Goal: Transaction & Acquisition: Download file/media

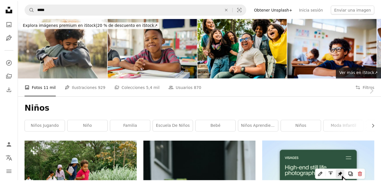
scroll to position [471, 0]
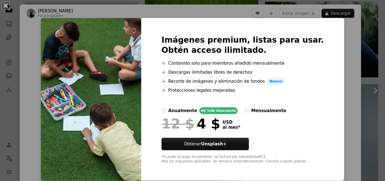
click at [350, 54] on div "An X shape Imágenes premium, listas para usar. Obtén acceso ilimitado. A plus s…" at bounding box center [192, 90] width 385 height 181
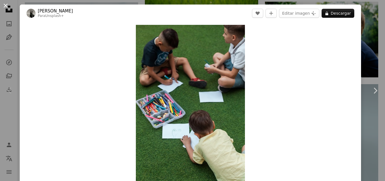
click at [8, 7] on button "An X shape" at bounding box center [5, 5] width 7 height 7
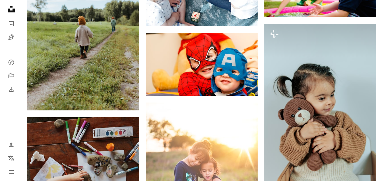
scroll to position [541, 0]
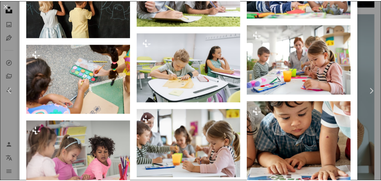
scroll to position [1185, 0]
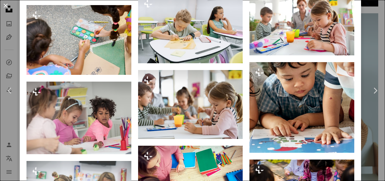
click at [5, 7] on button "An X shape" at bounding box center [5, 5] width 7 height 7
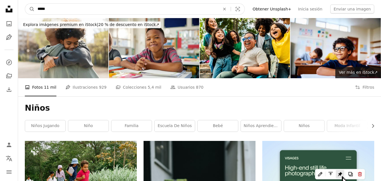
click at [57, 6] on input "*****" at bounding box center [127, 9] width 184 height 11
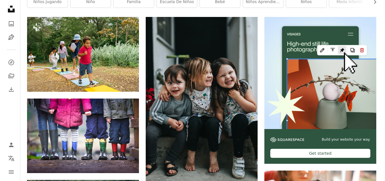
scroll to position [133, 0]
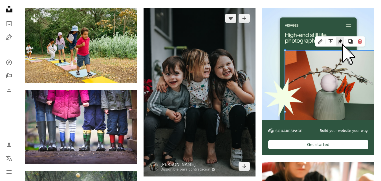
click at [218, 58] on img at bounding box center [200, 92] width 112 height 168
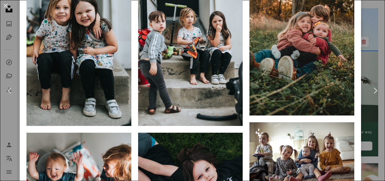
scroll to position [430, 0]
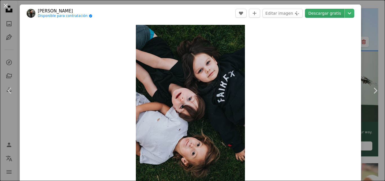
click at [316, 11] on link "Descargar gratis" at bounding box center [324, 13] width 39 height 9
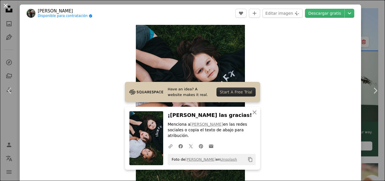
click at [9, 4] on button "An X shape" at bounding box center [5, 5] width 7 height 7
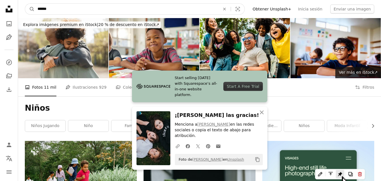
click at [127, 8] on input "*****" at bounding box center [127, 9] width 184 height 11
type input "**********"
click at [25, 4] on button "A magnifying glass" at bounding box center [30, 9] width 10 height 11
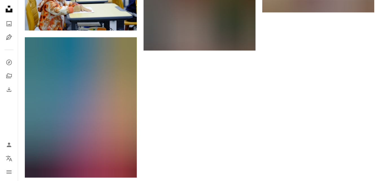
scroll to position [673, 0]
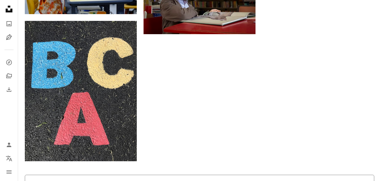
click at [271, 175] on button "Cargar más" at bounding box center [199, 184] width 349 height 18
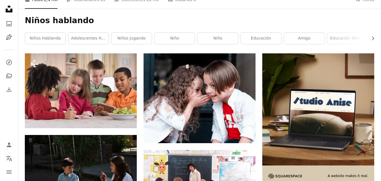
scroll to position [0, 0]
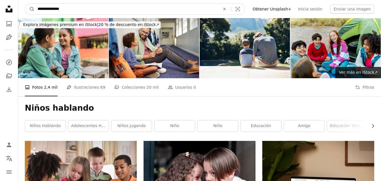
click at [89, 8] on input "**********" at bounding box center [127, 9] width 184 height 11
type input "**********"
click at [25, 4] on button "A magnifying glass" at bounding box center [30, 9] width 10 height 11
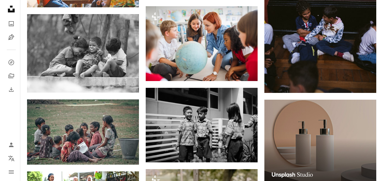
scroll to position [1621, 0]
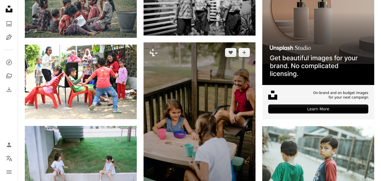
click at [211, 105] on img at bounding box center [200, 126] width 112 height 168
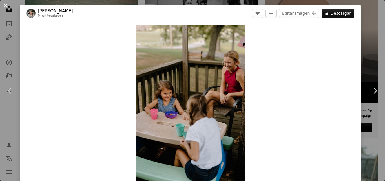
click at [6, 6] on button "An X shape" at bounding box center [5, 5] width 7 height 7
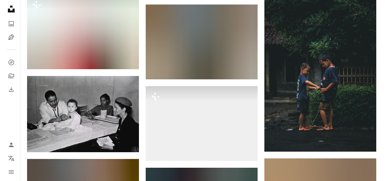
scroll to position [1838, 0]
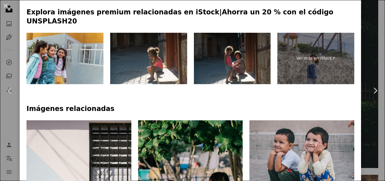
scroll to position [272, 0]
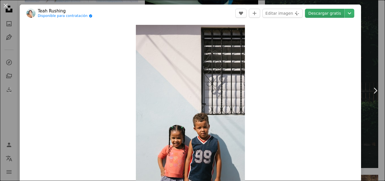
click at [313, 11] on link "Descargar gratis" at bounding box center [324, 13] width 39 height 9
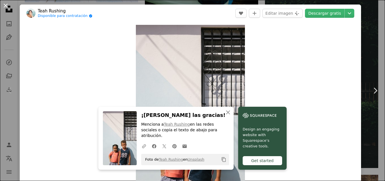
click at [4, 7] on button "An X shape" at bounding box center [5, 5] width 7 height 7
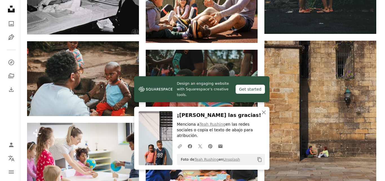
scroll to position [1955, 0]
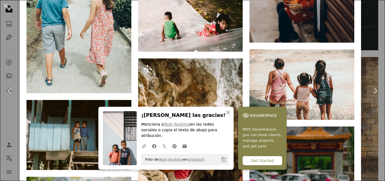
scroll to position [2551, 0]
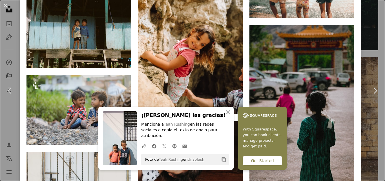
click at [230, 114] on icon "button" at bounding box center [228, 112] width 4 height 4
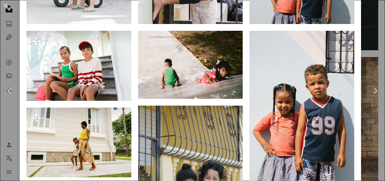
scroll to position [536, 0]
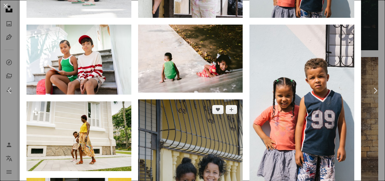
click at [204, 99] on img at bounding box center [190, 177] width 105 height 157
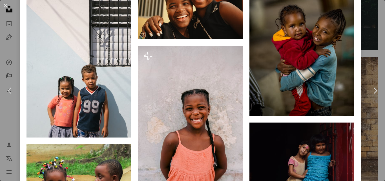
scroll to position [815, 0]
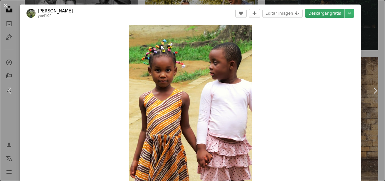
click at [329, 15] on link "Descargar gratis" at bounding box center [324, 13] width 39 height 9
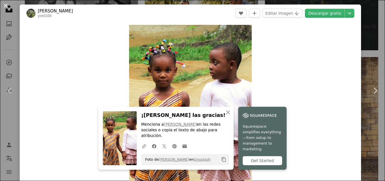
click at [4, 7] on button "An X shape" at bounding box center [5, 5] width 7 height 7
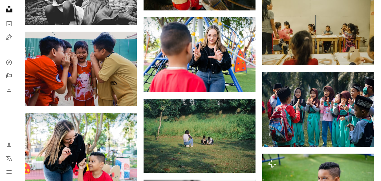
scroll to position [2530, 0]
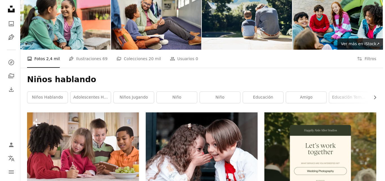
scroll to position [40, 0]
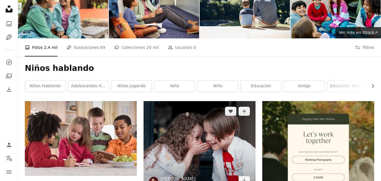
click at [199, 101] on img at bounding box center [200, 146] width 112 height 90
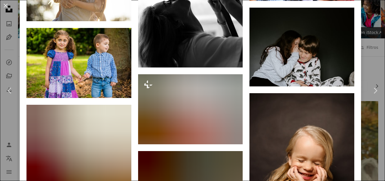
scroll to position [2146, 0]
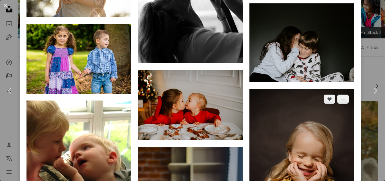
click at [306, 121] on img at bounding box center [302, 167] width 105 height 157
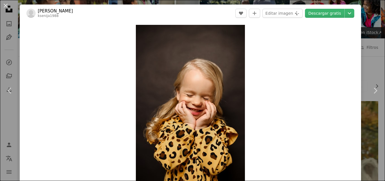
click at [316, 79] on div "Zoom in" at bounding box center [191, 106] width 342 height 169
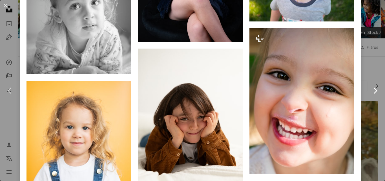
scroll to position [826, 0]
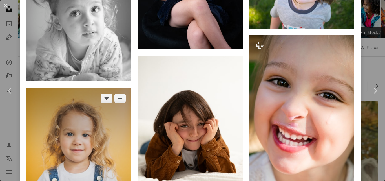
click at [79, 88] on img at bounding box center [79, 166] width 105 height 157
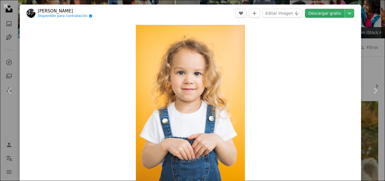
click at [316, 11] on link "Descargar gratis" at bounding box center [324, 13] width 39 height 9
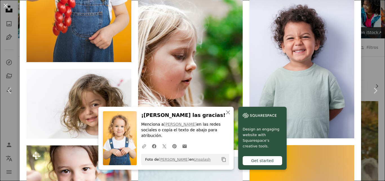
scroll to position [869, 0]
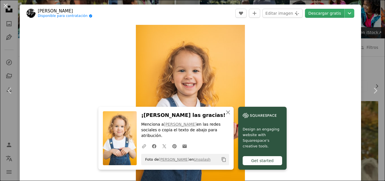
click at [322, 14] on link "Descargar gratis" at bounding box center [324, 13] width 39 height 9
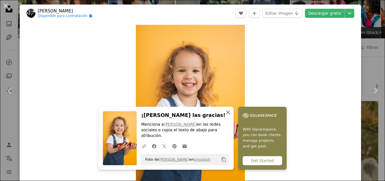
click at [230, 114] on icon "button" at bounding box center [228, 112] width 4 height 4
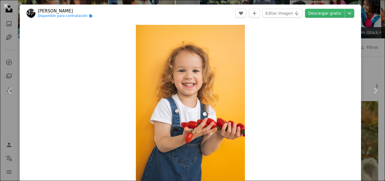
click at [5, 7] on button "An X shape" at bounding box center [5, 5] width 7 height 7
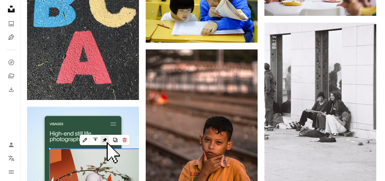
scroll to position [740, 0]
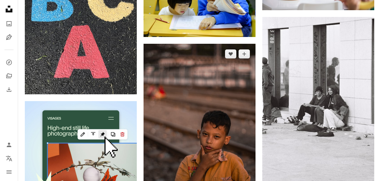
click at [218, 54] on img at bounding box center [200, 128] width 112 height 168
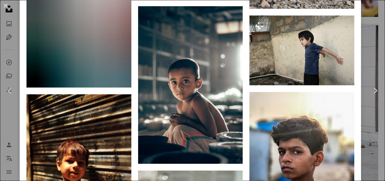
scroll to position [641, 0]
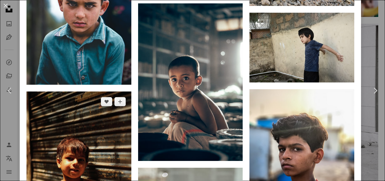
click at [97, 91] on img at bounding box center [79, 170] width 105 height 158
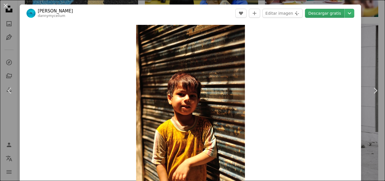
click at [315, 15] on link "Descargar gratis" at bounding box center [324, 13] width 39 height 9
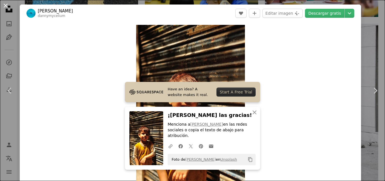
click at [8, 8] on button "An X shape" at bounding box center [5, 5] width 7 height 7
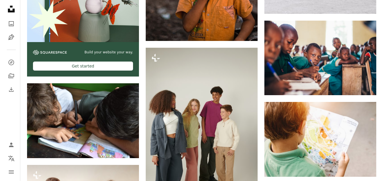
scroll to position [894, 0]
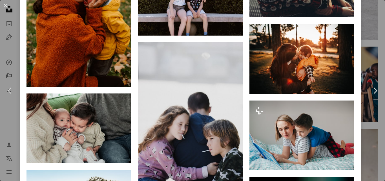
scroll to position [1493, 0]
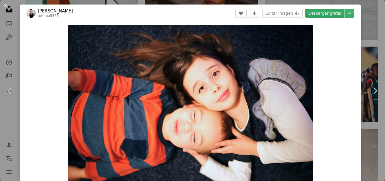
click at [318, 12] on link "Descargar gratis" at bounding box center [324, 13] width 39 height 9
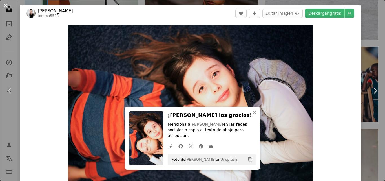
click at [9, 7] on button "An X shape" at bounding box center [5, 5] width 7 height 7
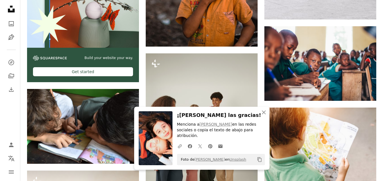
scroll to position [894, 0]
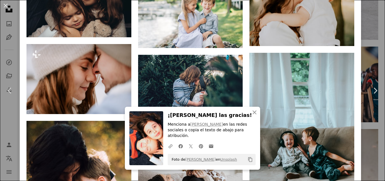
scroll to position [653, 0]
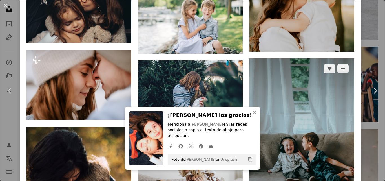
click at [292, 58] on img at bounding box center [302, 136] width 105 height 157
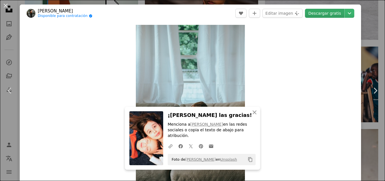
click at [316, 15] on link "Descargar gratis" at bounding box center [324, 13] width 39 height 9
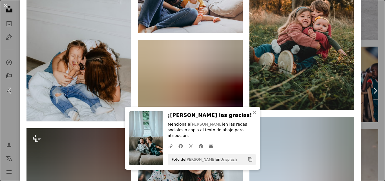
scroll to position [563, 0]
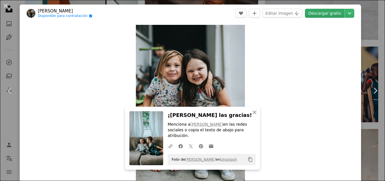
click at [321, 12] on link "Descargar gratis" at bounding box center [324, 13] width 39 height 9
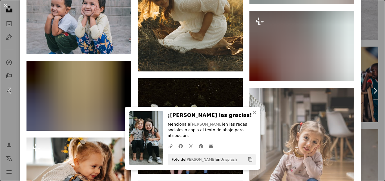
scroll to position [2005, 0]
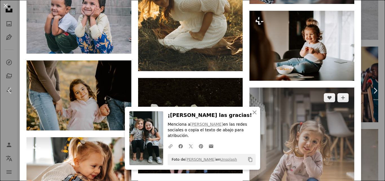
click at [304, 87] on img at bounding box center [302, 165] width 105 height 157
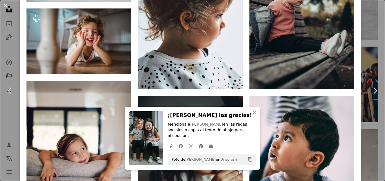
scroll to position [461, 0]
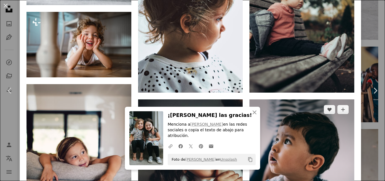
click at [325, 99] on img at bounding box center [302, 171] width 105 height 145
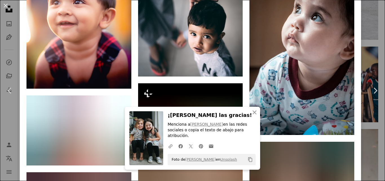
scroll to position [552, 0]
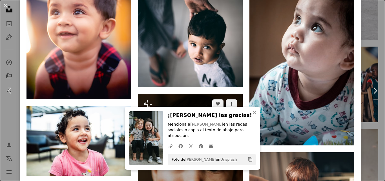
click at [214, 94] on img at bounding box center [190, 172] width 105 height 157
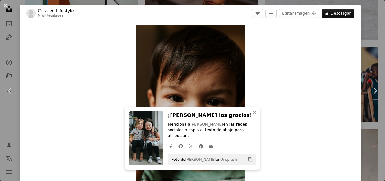
click at [6, 7] on button "An X shape" at bounding box center [5, 5] width 7 height 7
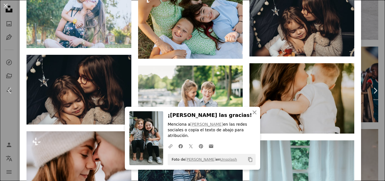
scroll to position [569, 0]
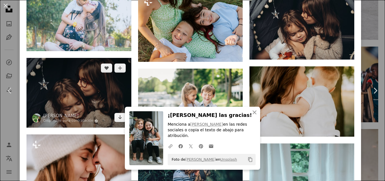
click at [90, 58] on img at bounding box center [79, 93] width 105 height 70
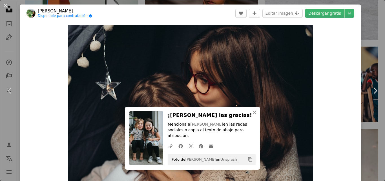
drag, startPoint x: 318, startPoint y: 78, endPoint x: 322, endPoint y: 86, distance: 9.0
click at [322, 86] on div "Zoom in" at bounding box center [191, 106] width 342 height 169
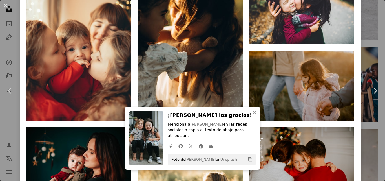
scroll to position [578, 0]
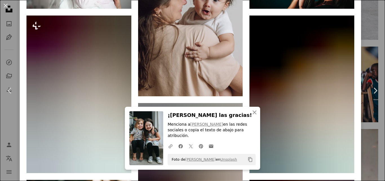
scroll to position [474, 0]
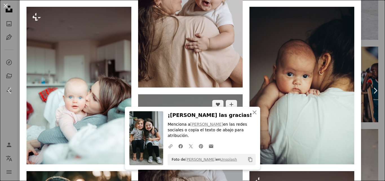
click at [191, 94] on img at bounding box center [190, 172] width 105 height 157
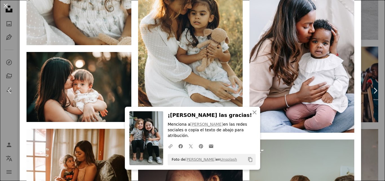
scroll to position [1078, 0]
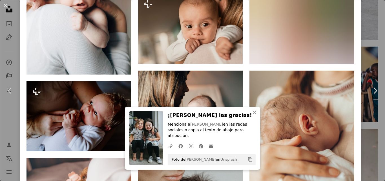
scroll to position [473, 0]
